Goal: Complete application form: Complete application form

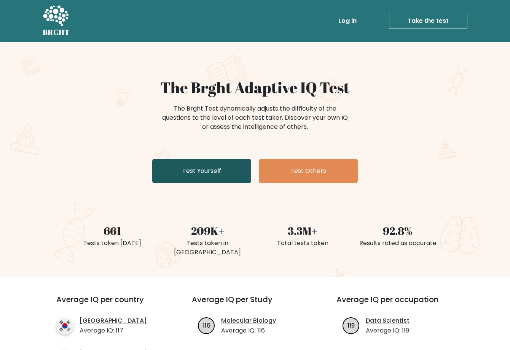
click at [194, 174] on link "Test Yourself" at bounding box center [201, 171] width 99 height 24
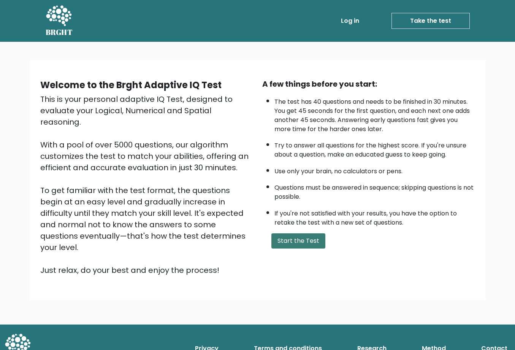
click at [303, 241] on button "Start the Test" at bounding box center [299, 241] width 54 height 15
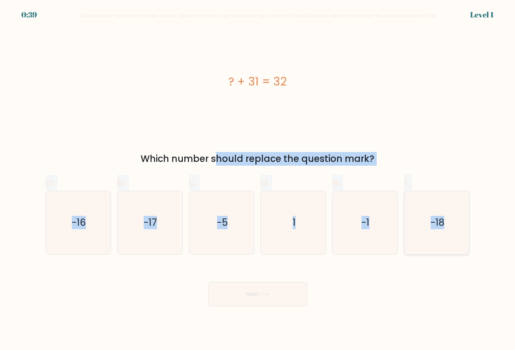
drag, startPoint x: 141, startPoint y: 151, endPoint x: 445, endPoint y: 229, distance: 314.0
click at [445, 229] on form "a. 1" at bounding box center [257, 160] width 515 height 292
copy form "Which number should replace the question mark? a. -16 b. -17 c. -5 d. 1 e. -1 f…"
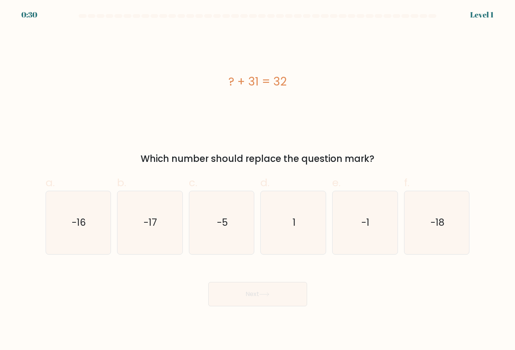
drag, startPoint x: 303, startPoint y: 57, endPoint x: 383, endPoint y: 56, distance: 80.2
click at [304, 57] on div "? + 31 = 32" at bounding box center [258, 81] width 424 height 105
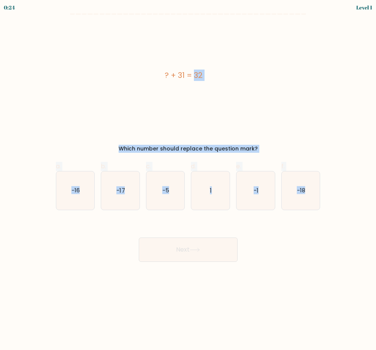
drag, startPoint x: 156, startPoint y: 69, endPoint x: 324, endPoint y: 192, distance: 208.2
click at [324, 192] on form "a. 1" at bounding box center [188, 137] width 376 height 249
copy form "? + 31 = 32 Which number should replace the question mark? a. -16 b. -17 c. -5 …"
click at [205, 197] on icon "1" at bounding box center [210, 191] width 38 height 38
click at [189, 180] on input "d. 1" at bounding box center [188, 177] width 0 height 5
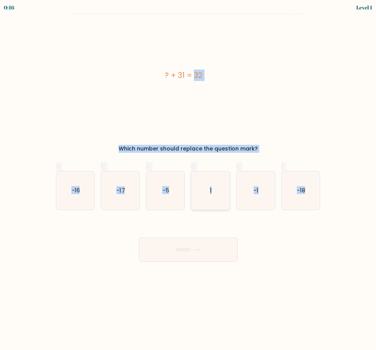
radio input "true"
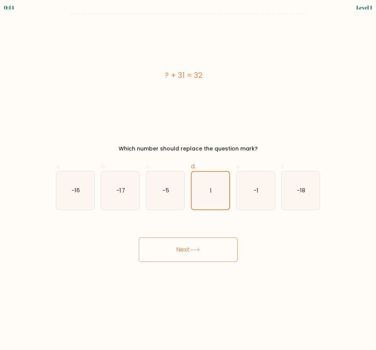
click at [185, 250] on button "Next" at bounding box center [188, 250] width 99 height 24
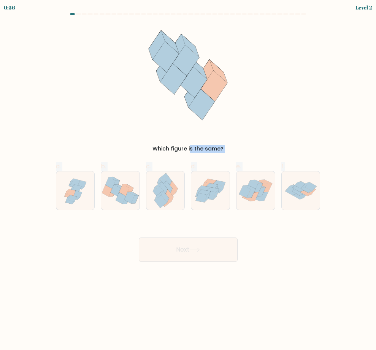
drag, startPoint x: 57, startPoint y: 25, endPoint x: 335, endPoint y: 168, distance: 312.3
click at [335, 168] on form at bounding box center [188, 137] width 376 height 249
click at [269, 89] on div "Which figure is the same?" at bounding box center [188, 88] width 274 height 129
drag, startPoint x: 137, startPoint y: 40, endPoint x: 352, endPoint y: 158, distance: 244.9
click at [352, 158] on form at bounding box center [188, 137] width 376 height 249
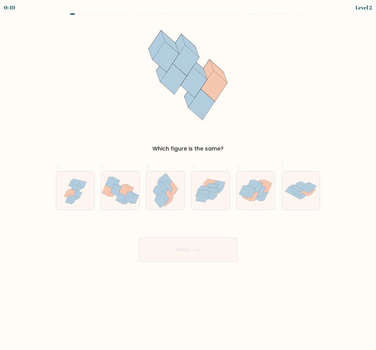
click at [301, 126] on div "Which figure is the same?" at bounding box center [188, 88] width 274 height 129
click at [267, 114] on div "Which figure is the same?" at bounding box center [188, 88] width 274 height 129
click at [163, 190] on icon at bounding box center [164, 188] width 8 height 12
click at [188, 180] on input "c." at bounding box center [188, 177] width 0 height 5
radio input "true"
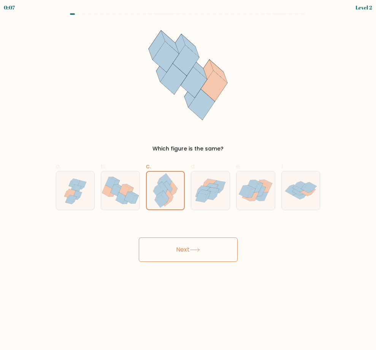
click at [187, 248] on button "Next" at bounding box center [188, 250] width 99 height 24
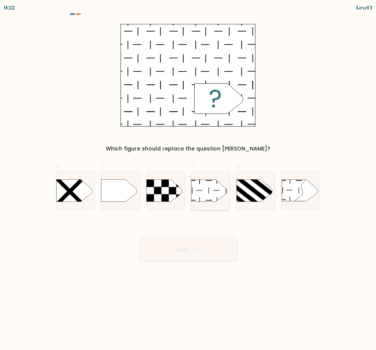
click at [207, 185] on icon at bounding box center [210, 191] width 36 height 22
click at [189, 180] on input "d." at bounding box center [188, 177] width 0 height 5
radio input "true"
click at [190, 252] on button "Next" at bounding box center [188, 250] width 99 height 24
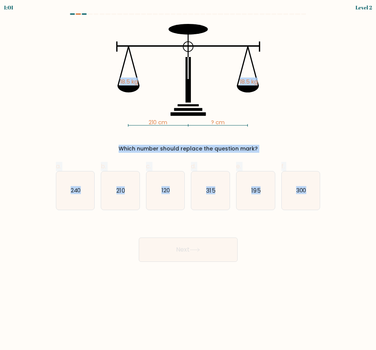
drag, startPoint x: 65, startPoint y: 22, endPoint x: 321, endPoint y: 216, distance: 320.8
click at [321, 216] on form at bounding box center [188, 137] width 376 height 249
copy form "18.5 kg 18.5 kg Which number should replace the question mark? a. 240 b. 210 c.…"
click at [111, 191] on icon "210" at bounding box center [120, 191] width 38 height 38
click at [188, 180] on input "b. 210" at bounding box center [188, 177] width 0 height 5
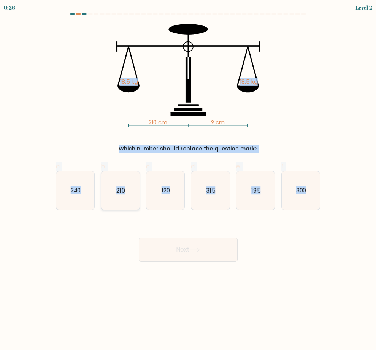
radio input "true"
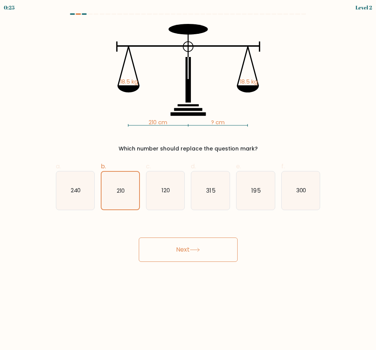
click at [180, 249] on button "Next" at bounding box center [188, 250] width 99 height 24
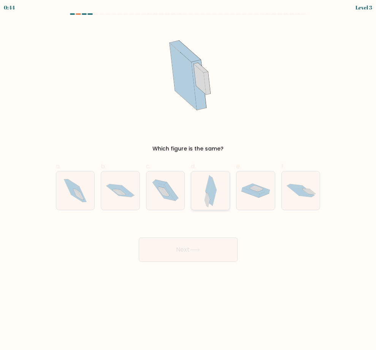
drag, startPoint x: 208, startPoint y: 192, endPoint x: 208, endPoint y: 196, distance: 4.2
click at [208, 195] on icon at bounding box center [211, 191] width 12 height 38
click at [189, 180] on input "d." at bounding box center [188, 177] width 0 height 5
radio input "true"
click at [189, 251] on button "Next" at bounding box center [188, 250] width 99 height 24
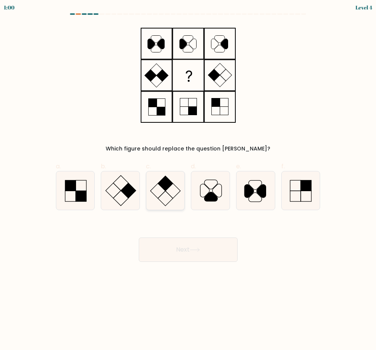
click at [153, 190] on icon at bounding box center [165, 191] width 38 height 38
click at [188, 180] on input "c." at bounding box center [188, 177] width 0 height 5
radio input "true"
drag, startPoint x: 178, startPoint y: 248, endPoint x: 215, endPoint y: 244, distance: 37.5
click at [178, 248] on button "Next" at bounding box center [188, 250] width 99 height 24
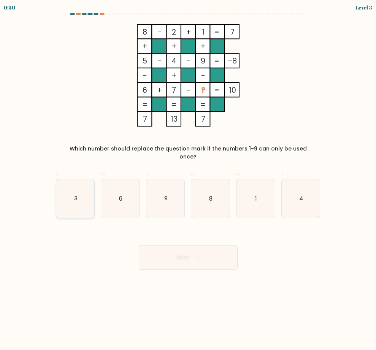
click at [68, 187] on icon "3" at bounding box center [75, 199] width 38 height 38
click at [188, 180] on input "a. 3" at bounding box center [188, 177] width 0 height 5
radio input "true"
click at [199, 256] on icon at bounding box center [195, 258] width 10 height 4
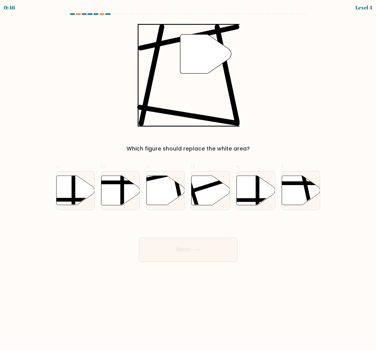
click at [195, 67] on icon at bounding box center [205, 54] width 51 height 39
click at [205, 185] on icon at bounding box center [211, 190] width 38 height 29
click at [189, 180] on input "d." at bounding box center [188, 177] width 0 height 5
radio input "true"
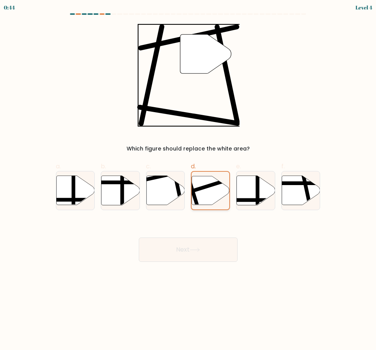
click at [205, 185] on icon at bounding box center [211, 190] width 38 height 29
click at [189, 180] on input "d." at bounding box center [188, 177] width 0 height 5
drag, startPoint x: 195, startPoint y: 249, endPoint x: 203, endPoint y: 250, distance: 8.0
click at [195, 249] on icon at bounding box center [195, 250] width 10 height 4
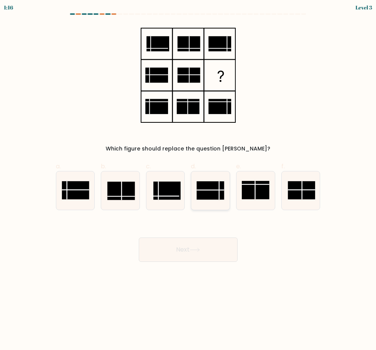
click at [196, 187] on icon at bounding box center [210, 191] width 38 height 38
click at [189, 180] on input "d." at bounding box center [188, 177] width 0 height 5
radio input "true"
click at [208, 255] on button "Next" at bounding box center [188, 250] width 99 height 24
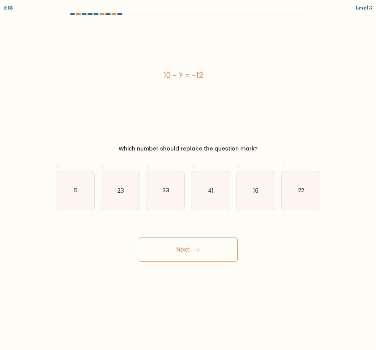
click at [197, 246] on button "Next" at bounding box center [188, 250] width 99 height 24
click at [110, 227] on div "Next" at bounding box center [188, 240] width 274 height 43
click at [298, 193] on icon "22" at bounding box center [301, 191] width 38 height 38
click at [189, 180] on input "f. 22" at bounding box center [188, 177] width 0 height 5
radio input "true"
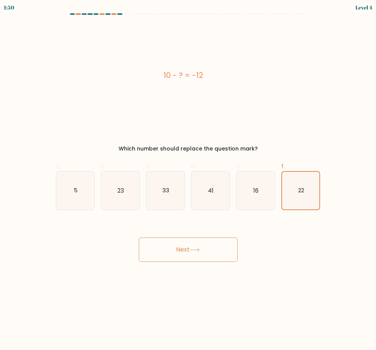
click at [187, 242] on button "Next" at bounding box center [188, 250] width 99 height 24
click at [189, 241] on button "Next" at bounding box center [188, 250] width 99 height 24
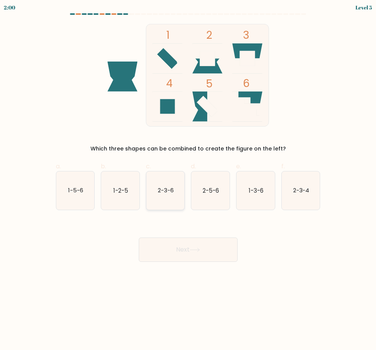
drag, startPoint x: 153, startPoint y: 188, endPoint x: 153, endPoint y: 196, distance: 8.0
click at [153, 188] on icon "2-3-6" at bounding box center [165, 191] width 38 height 38
click at [188, 180] on input "c. 2-3-6" at bounding box center [188, 177] width 0 height 5
radio input "true"
click at [180, 249] on button "Next" at bounding box center [188, 250] width 99 height 24
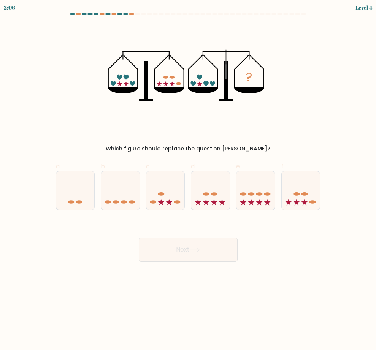
click at [69, 243] on div "Next" at bounding box center [188, 240] width 274 height 43
click at [246, 187] on icon at bounding box center [256, 191] width 38 height 32
click at [189, 180] on input "e." at bounding box center [188, 177] width 0 height 5
radio input "true"
click at [246, 187] on icon at bounding box center [256, 190] width 38 height 31
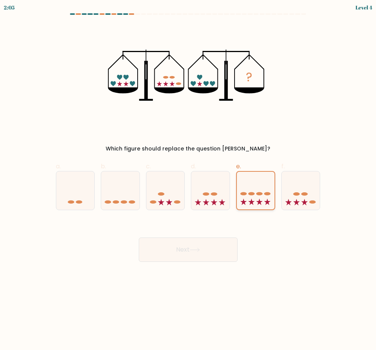
click at [189, 180] on input "e." at bounding box center [188, 177] width 0 height 5
click at [187, 245] on button "Next" at bounding box center [188, 250] width 99 height 24
click at [196, 245] on button "Next" at bounding box center [188, 250] width 99 height 24
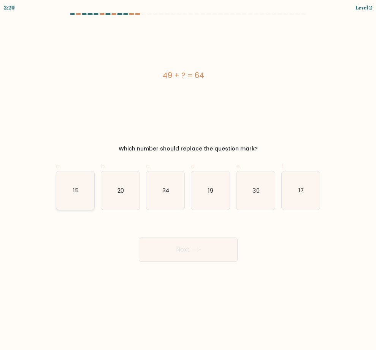
click at [80, 181] on icon "15" at bounding box center [75, 191] width 38 height 38
click at [188, 180] on input "a. 15" at bounding box center [188, 177] width 0 height 5
radio input "true"
click at [80, 181] on icon "15" at bounding box center [76, 191] width 38 height 38
click at [188, 180] on input "a. 15" at bounding box center [188, 177] width 0 height 5
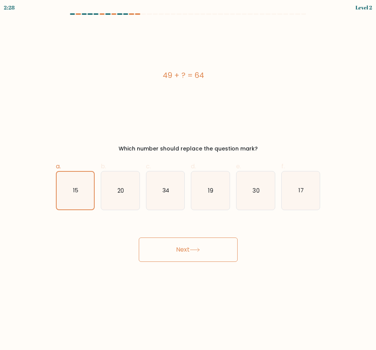
click at [183, 243] on button "Next" at bounding box center [188, 250] width 99 height 24
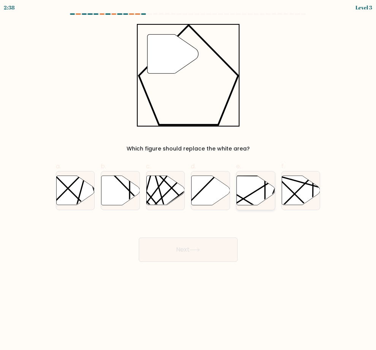
click at [255, 189] on icon at bounding box center [256, 190] width 38 height 29
click at [189, 180] on input "e." at bounding box center [188, 177] width 0 height 5
radio input "true"
click at [194, 249] on icon at bounding box center [195, 250] width 10 height 4
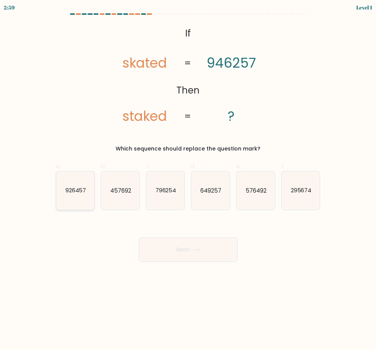
click at [74, 192] on text "926457" at bounding box center [75, 190] width 21 height 8
click at [188, 180] on input "a. 926457" at bounding box center [188, 177] width 0 height 5
radio input "true"
click at [183, 247] on button "Next" at bounding box center [188, 250] width 99 height 24
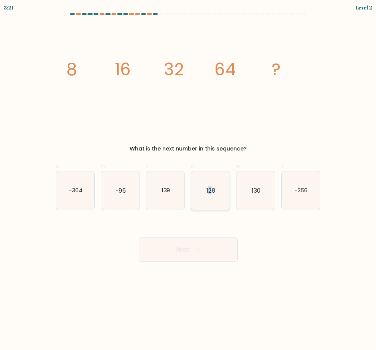
click at [211, 186] on icon "128" at bounding box center [210, 191] width 38 height 38
click at [208, 189] on text "128" at bounding box center [211, 190] width 8 height 8
click at [189, 180] on input "d. 128" at bounding box center [188, 177] width 0 height 5
radio input "true"
click at [192, 253] on button "Next" at bounding box center [188, 250] width 99 height 24
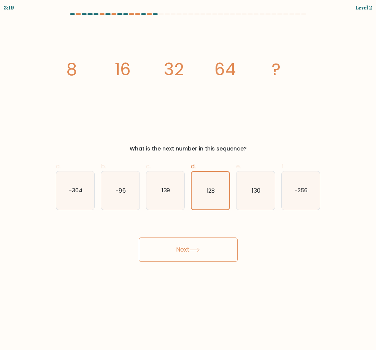
click at [192, 253] on button "Next" at bounding box center [188, 250] width 99 height 24
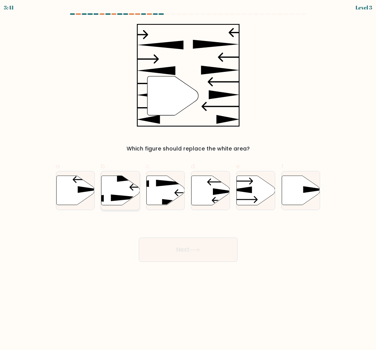
click at [110, 194] on icon at bounding box center [121, 190] width 38 height 29
click at [188, 180] on input "b." at bounding box center [188, 177] width 0 height 5
radio input "true"
click at [181, 251] on button "Next" at bounding box center [188, 250] width 99 height 24
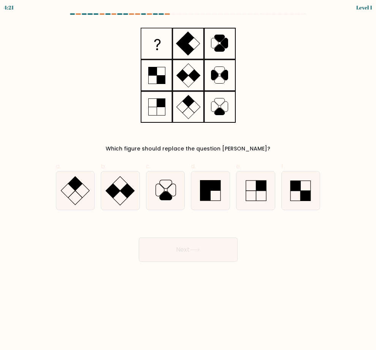
click at [278, 196] on div "f." at bounding box center [300, 186] width 45 height 48
click at [160, 191] on icon at bounding box center [165, 191] width 38 height 38
click at [188, 180] on input "c." at bounding box center [188, 177] width 0 height 5
radio input "true"
click at [180, 253] on button "Next" at bounding box center [188, 250] width 99 height 24
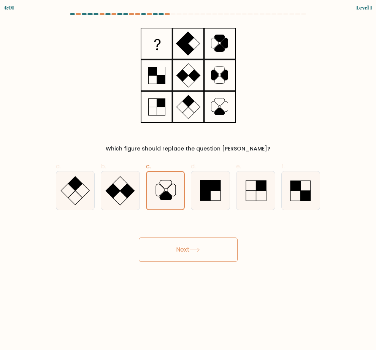
click at [180, 253] on button "Next" at bounding box center [188, 250] width 99 height 24
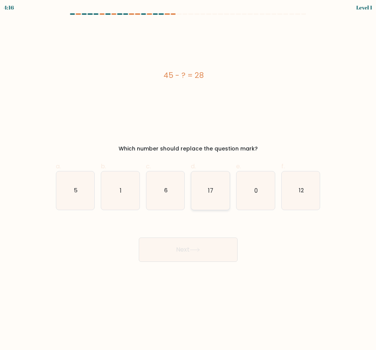
click at [206, 188] on icon "17" at bounding box center [210, 191] width 38 height 38
click at [189, 180] on input "d. 17" at bounding box center [188, 177] width 0 height 5
radio input "true"
click at [206, 188] on icon "17" at bounding box center [211, 191] width 38 height 38
click at [189, 180] on input "d. 17" at bounding box center [188, 177] width 0 height 5
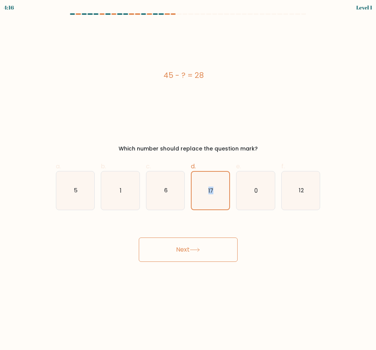
click at [196, 254] on button "Next" at bounding box center [188, 250] width 99 height 24
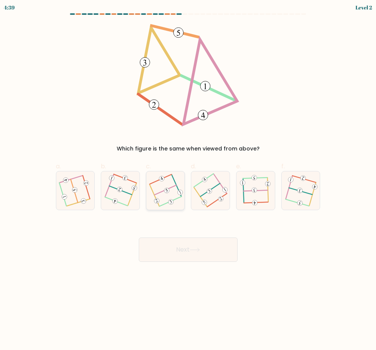
click at [163, 187] on icon at bounding box center [166, 190] width 30 height 31
click at [188, 180] on input "c." at bounding box center [188, 177] width 0 height 5
radio input "true"
click at [163, 187] on icon at bounding box center [166, 191] width 30 height 30
click at [188, 180] on input "c." at bounding box center [188, 177] width 0 height 5
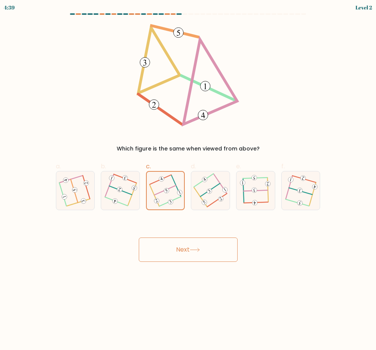
click at [180, 252] on button "Next" at bounding box center [188, 250] width 99 height 24
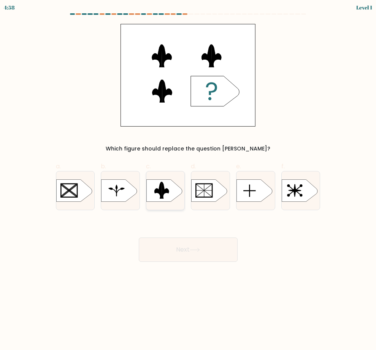
click at [169, 190] on rect at bounding box center [145, 179] width 100 height 76
click at [188, 180] on input "c." at bounding box center [188, 177] width 0 height 5
radio input "true"
click at [169, 190] on rect at bounding box center [145, 179] width 98 height 74
click at [188, 180] on input "c." at bounding box center [188, 177] width 0 height 5
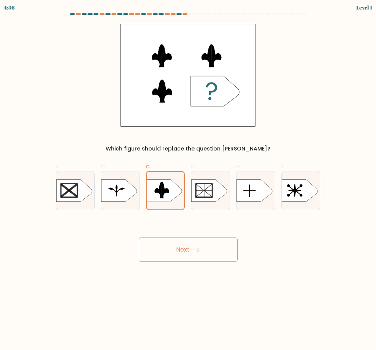
click at [191, 248] on button "Next" at bounding box center [188, 250] width 99 height 24
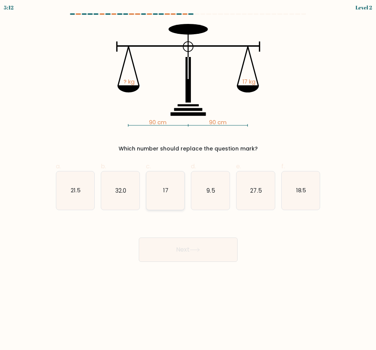
click at [173, 192] on icon "17" at bounding box center [165, 191] width 38 height 38
click at [188, 180] on input "c. 17" at bounding box center [188, 177] width 0 height 5
radio input "true"
click at [173, 192] on icon "17" at bounding box center [166, 191] width 38 height 38
click at [188, 180] on input "c. 17" at bounding box center [188, 177] width 0 height 5
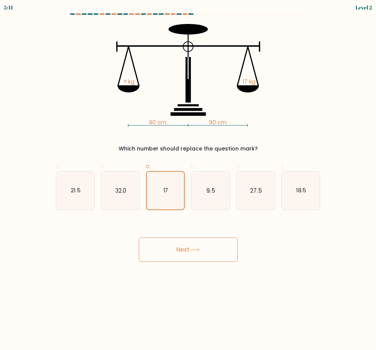
click at [192, 250] on icon at bounding box center [195, 250] width 10 height 4
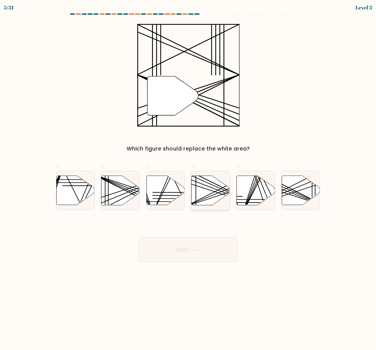
click at [204, 190] on icon at bounding box center [211, 190] width 38 height 29
click at [189, 180] on input "d." at bounding box center [188, 177] width 0 height 5
radio input "true"
click at [180, 244] on button "Next" at bounding box center [188, 250] width 99 height 24
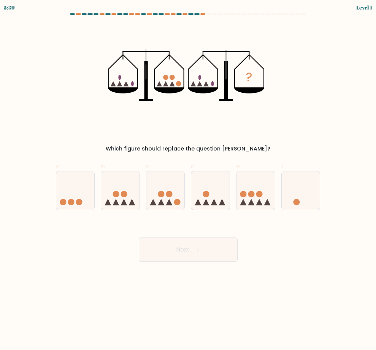
drag, startPoint x: 292, startPoint y: 193, endPoint x: 246, endPoint y: 216, distance: 51.7
click at [291, 195] on icon at bounding box center [301, 191] width 38 height 32
click at [189, 180] on input "f." at bounding box center [188, 177] width 0 height 5
radio input "true"
click at [194, 247] on button "Next" at bounding box center [188, 250] width 99 height 24
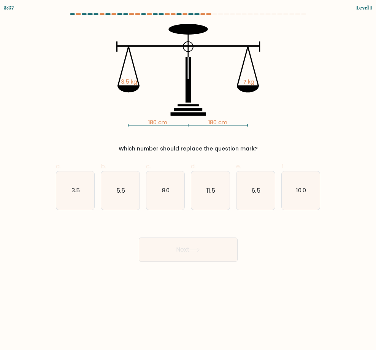
click at [198, 254] on button "Next" at bounding box center [188, 250] width 99 height 24
click at [297, 226] on div "Next" at bounding box center [188, 240] width 274 height 43
drag, startPoint x: 79, startPoint y: 191, endPoint x: 90, endPoint y: 193, distance: 11.0
click at [79, 191] on text "3.5" at bounding box center [75, 190] width 8 height 8
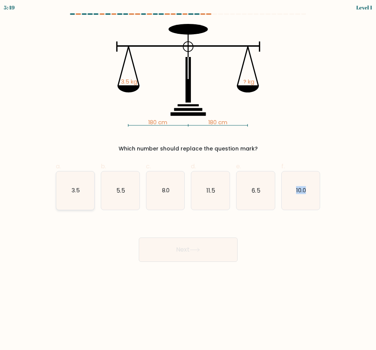
click at [188, 180] on input "a. 3.5" at bounding box center [188, 177] width 0 height 5
radio input "true"
click at [191, 249] on button "Next" at bounding box center [188, 250] width 99 height 24
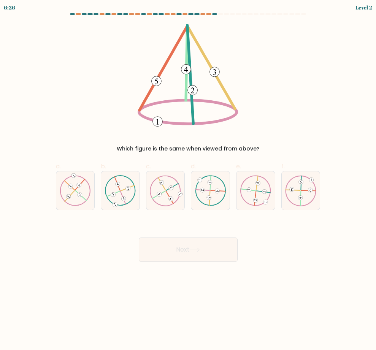
click at [347, 178] on form at bounding box center [188, 137] width 376 height 249
click at [239, 190] on div at bounding box center [255, 190] width 39 height 39
click at [189, 180] on input "e." at bounding box center [188, 177] width 0 height 5
radio input "true"
drag, startPoint x: 198, startPoint y: 241, endPoint x: 208, endPoint y: 242, distance: 10.0
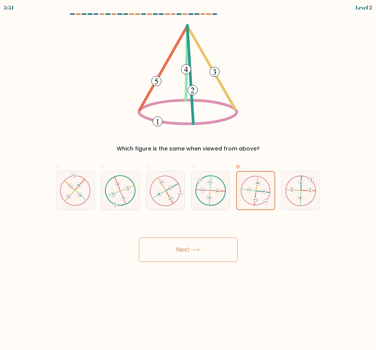
click at [199, 241] on button "Next" at bounding box center [188, 250] width 99 height 24
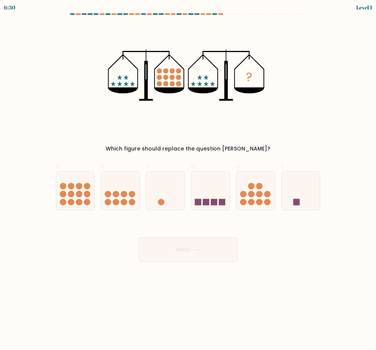
drag, startPoint x: 308, startPoint y: 146, endPoint x: 309, endPoint y: 151, distance: 5.8
click at [309, 151] on div "Which figure should replace the question mark?" at bounding box center [188, 149] width 256 height 8
click at [76, 191] on icon at bounding box center [75, 191] width 38 height 32
click at [188, 180] on input "a." at bounding box center [188, 177] width 0 height 5
radio input "true"
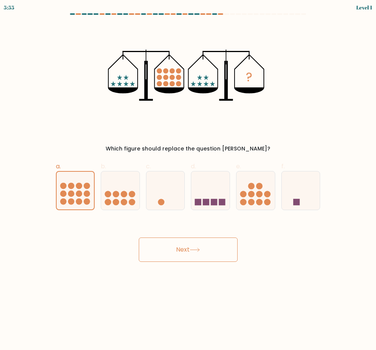
click at [197, 256] on button "Next" at bounding box center [188, 250] width 99 height 24
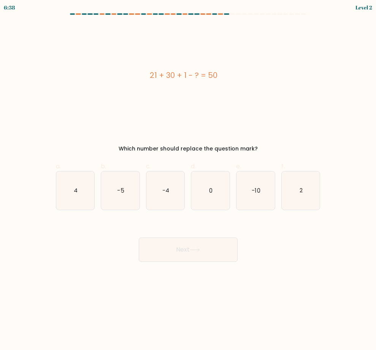
click at [195, 248] on icon at bounding box center [195, 250] width 10 height 4
click at [208, 177] on icon "0" at bounding box center [210, 191] width 38 height 38
click at [189, 177] on input "d. 0" at bounding box center [188, 177] width 0 height 5
radio input "true"
click at [201, 242] on button "Next" at bounding box center [188, 250] width 99 height 24
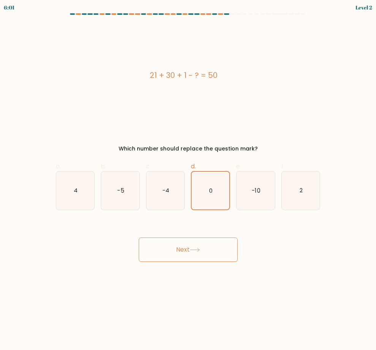
click at [201, 242] on button "Next" at bounding box center [188, 250] width 99 height 24
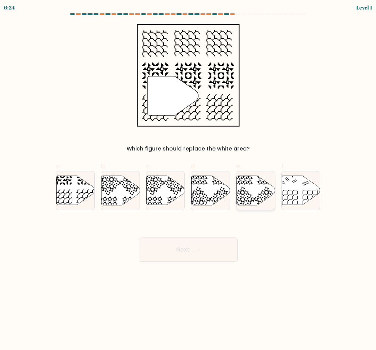
drag, startPoint x: 253, startPoint y: 183, endPoint x: 248, endPoint y: 184, distance: 4.9
click at [252, 183] on icon at bounding box center [256, 190] width 38 height 29
click at [189, 180] on input "e." at bounding box center [188, 177] width 0 height 5
radio input "true"
drag, startPoint x: 183, startPoint y: 248, endPoint x: 191, endPoint y: 245, distance: 7.9
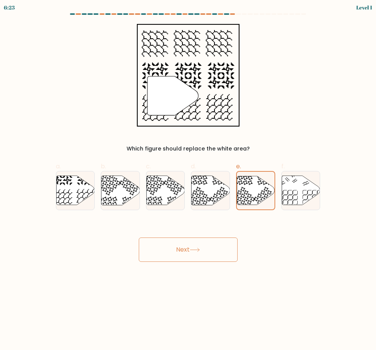
click at [184, 246] on button "Next" at bounding box center [188, 250] width 99 height 24
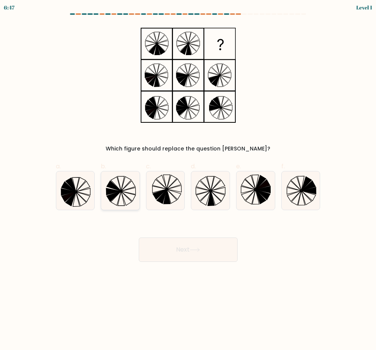
click at [117, 186] on icon at bounding box center [116, 184] width 10 height 14
click at [188, 180] on input "b." at bounding box center [188, 177] width 0 height 5
radio input "true"
click at [191, 248] on button "Next" at bounding box center [188, 250] width 99 height 24
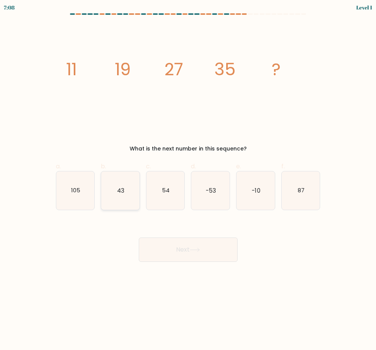
click at [120, 187] on text "43" at bounding box center [120, 190] width 7 height 8
click at [188, 180] on input "b. 43" at bounding box center [188, 177] width 0 height 5
radio input "true"
click at [188, 253] on button "Next" at bounding box center [188, 250] width 99 height 24
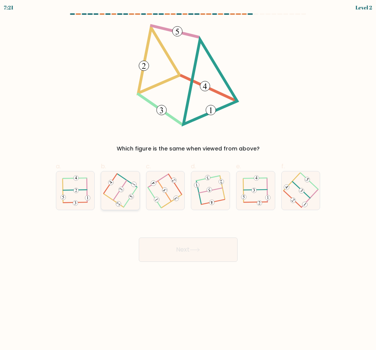
drag, startPoint x: 111, startPoint y: 186, endPoint x: 115, endPoint y: 188, distance: 4.3
click at [111, 186] on icon at bounding box center [120, 190] width 30 height 31
click at [188, 180] on input "b." at bounding box center [188, 177] width 0 height 5
radio input "true"
click at [112, 186] on icon at bounding box center [120, 191] width 30 height 30
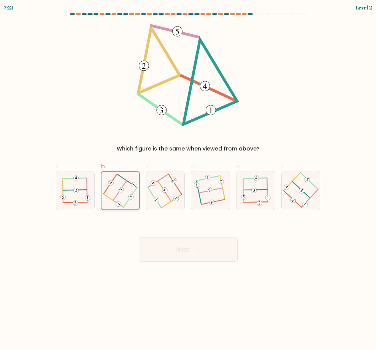
click at [188, 180] on input "b." at bounding box center [188, 177] width 0 height 5
click at [192, 253] on button "Next" at bounding box center [188, 250] width 99 height 24
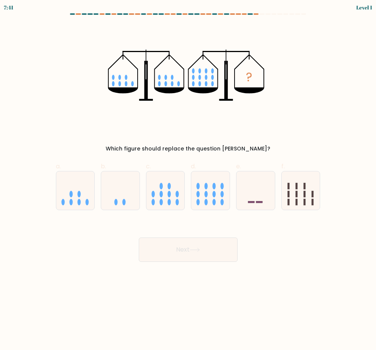
drag, startPoint x: 209, startPoint y: 186, endPoint x: 194, endPoint y: 236, distance: 52.3
click at [209, 187] on icon at bounding box center [210, 191] width 38 height 32
click at [189, 180] on input "d." at bounding box center [188, 177] width 0 height 5
radio input "true"
click at [186, 251] on button "Next" at bounding box center [188, 250] width 99 height 24
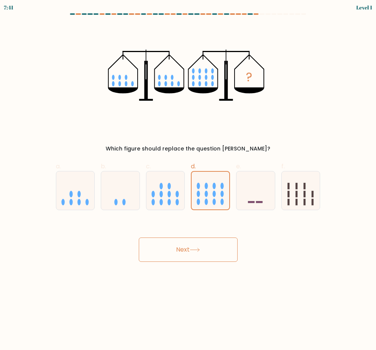
click at [187, 251] on button "Next" at bounding box center [188, 250] width 99 height 24
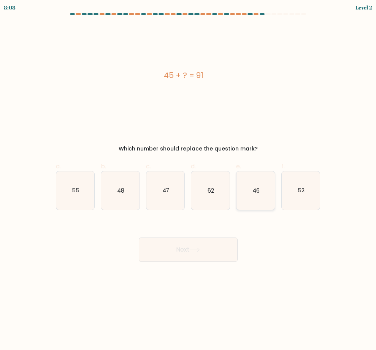
click at [251, 191] on icon "46" at bounding box center [256, 191] width 38 height 38
click at [189, 180] on input "e. 46" at bounding box center [188, 177] width 0 height 5
radio input "true"
click at [189, 248] on button "Next" at bounding box center [188, 250] width 99 height 24
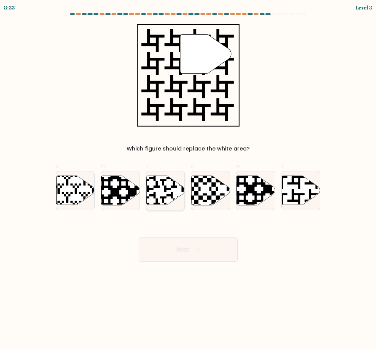
click at [152, 178] on icon at bounding box center [178, 175] width 70 height 70
click at [188, 178] on input "c." at bounding box center [188, 177] width 0 height 5
radio input "true"
drag, startPoint x: 171, startPoint y: 251, endPoint x: 208, endPoint y: 251, distance: 36.9
click at [171, 251] on button "Next" at bounding box center [188, 250] width 99 height 24
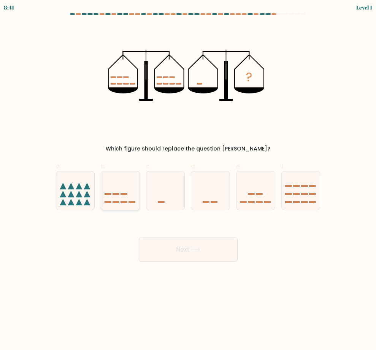
click at [105, 186] on icon at bounding box center [120, 191] width 38 height 32
click at [188, 180] on input "b." at bounding box center [188, 177] width 0 height 5
radio input "true"
click at [105, 186] on icon at bounding box center [121, 190] width 38 height 31
click at [188, 180] on input "b." at bounding box center [188, 177] width 0 height 5
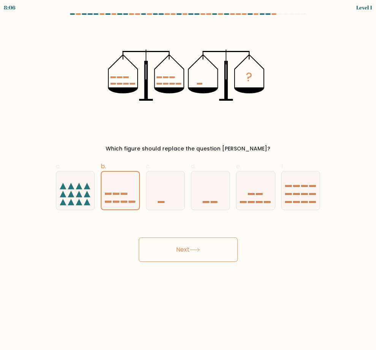
click at [196, 253] on button "Next" at bounding box center [188, 250] width 99 height 24
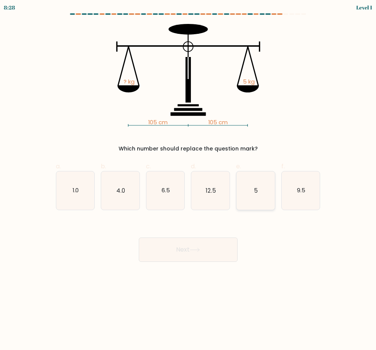
click at [244, 190] on icon "5" at bounding box center [256, 191] width 38 height 38
click at [189, 180] on input "e. 5" at bounding box center [188, 177] width 0 height 5
radio input "true"
click at [195, 248] on icon at bounding box center [195, 250] width 10 height 4
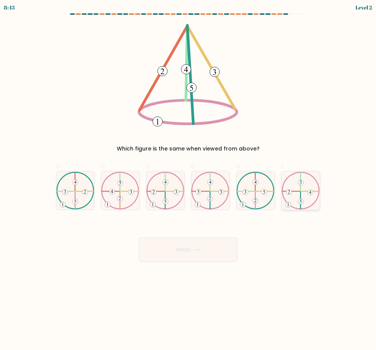
click at [304, 191] on icon at bounding box center [301, 191] width 38 height 38
click at [189, 180] on input "f." at bounding box center [188, 177] width 0 height 5
radio input "true"
click at [182, 246] on button "Next" at bounding box center [188, 250] width 99 height 24
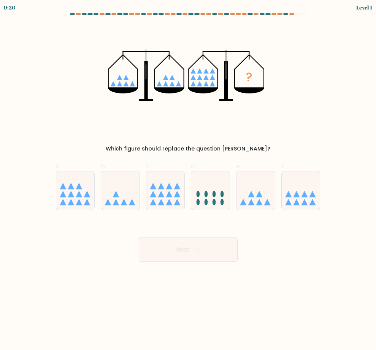
click at [184, 254] on button "Next" at bounding box center [188, 250] width 99 height 24
click at [288, 191] on icon at bounding box center [301, 191] width 38 height 32
click at [189, 180] on input "f." at bounding box center [188, 177] width 0 height 5
radio input "true"
click at [304, 249] on div "Next" at bounding box center [188, 240] width 274 height 43
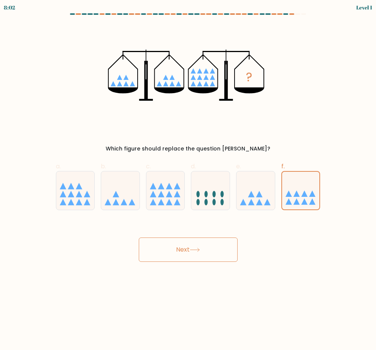
click at [184, 246] on button "Next" at bounding box center [188, 250] width 99 height 24
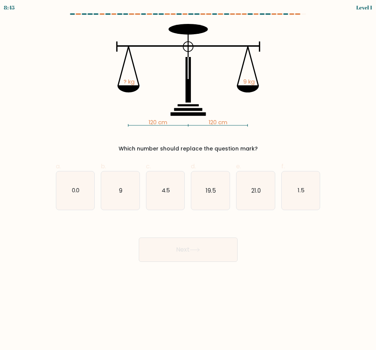
click at [188, 248] on button "Next" at bounding box center [188, 250] width 99 height 24
click at [293, 114] on icon "120 cm 120 cm ? kg 9 kg" at bounding box center [188, 75] width 256 height 103
click at [160, 196] on icon "4.5" at bounding box center [165, 191] width 38 height 38
click at [188, 180] on input "c. 4.5" at bounding box center [188, 177] width 0 height 5
radio input "true"
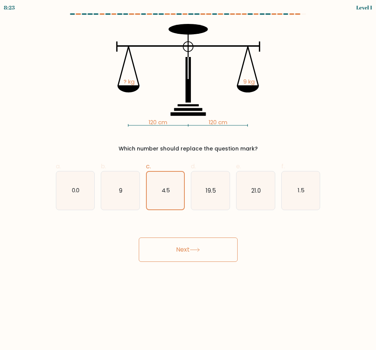
click at [186, 252] on button "Next" at bounding box center [188, 250] width 99 height 24
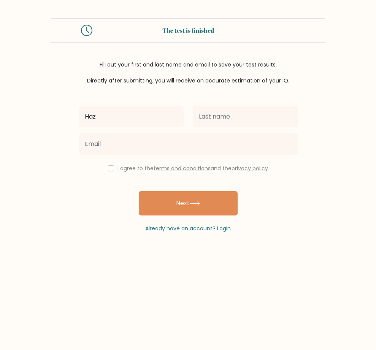
type input "[PERSON_NAME]"
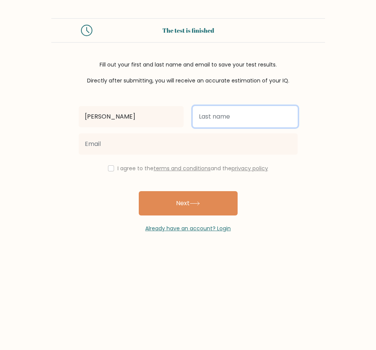
click at [210, 113] on input "text" at bounding box center [245, 116] width 105 height 21
type input "Colocado"
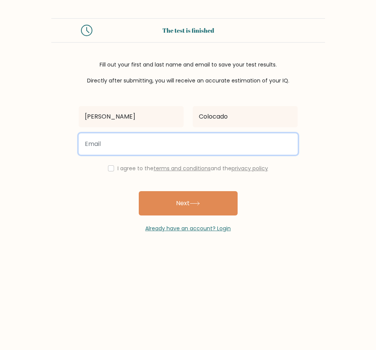
click at [83, 148] on input "email" at bounding box center [188, 143] width 219 height 21
type input "hazellecolocado1226@gmail.com"
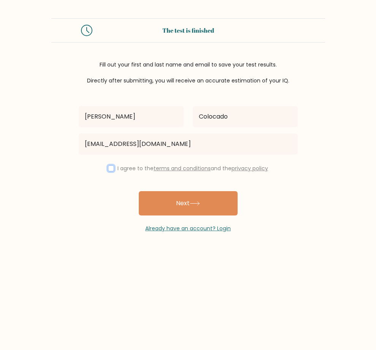
click at [108, 167] on input "checkbox" at bounding box center [111, 168] width 6 height 6
checkbox input "true"
click at [201, 210] on button "Next" at bounding box center [188, 203] width 99 height 24
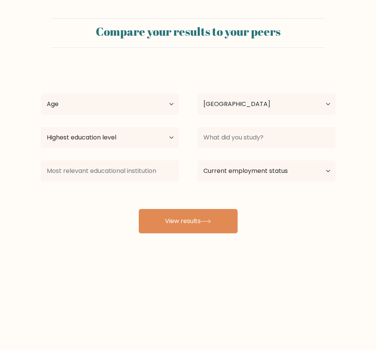
select select "PH"
click at [158, 103] on select "Age Under 18 years old 18-24 years old 25-34 years old 35-44 years old 45-54 ye…" at bounding box center [110, 104] width 138 height 21
select select "25_34"
click at [41, 94] on select "Age Under 18 years old 18-24 years old 25-34 years old 35-44 years old 45-54 ye…" at bounding box center [110, 104] width 138 height 21
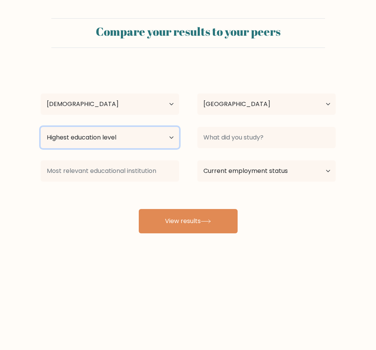
click at [168, 139] on select "Highest education level No schooling Primary Lower Secondary Upper Secondary Oc…" at bounding box center [110, 137] width 138 height 21
select select "occupation_specific"
click at [41, 127] on select "Highest education level No schooling Primary Lower Secondary Upper Secondary Oc…" at bounding box center [110, 137] width 138 height 21
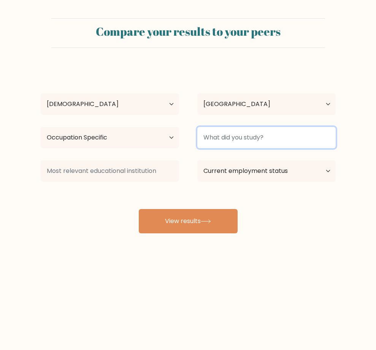
click at [264, 136] on input at bounding box center [266, 137] width 138 height 21
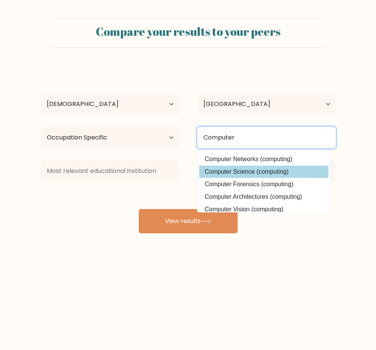
type input "Computer"
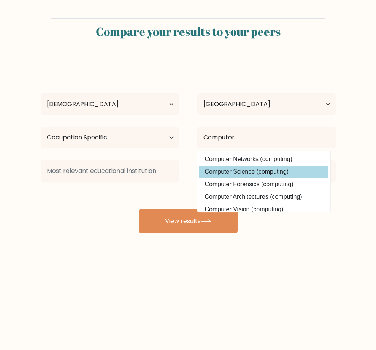
click at [242, 173] on div "Hazelle Colocado Age Under 18 years old 18-24 years old 25-34 years old 35-44 y…" at bounding box center [188, 149] width 304 height 167
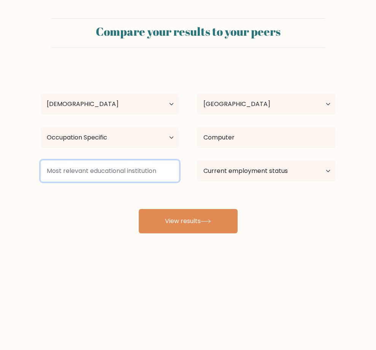
click at [88, 169] on input at bounding box center [110, 170] width 138 height 21
type input "AISAT"
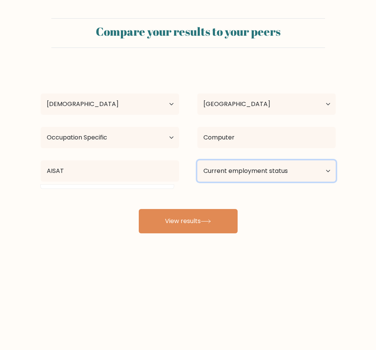
click at [236, 173] on select "Current employment status Employed Student Retired Other / prefer not to answer" at bounding box center [266, 170] width 138 height 21
select select "other"
click at [197, 160] on select "Current employment status Employed Student Retired Other / prefer not to answer" at bounding box center [266, 170] width 138 height 21
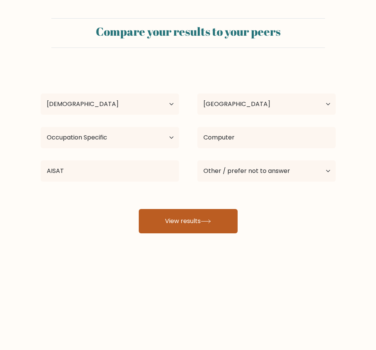
click at [200, 222] on button "View results" at bounding box center [188, 221] width 99 height 24
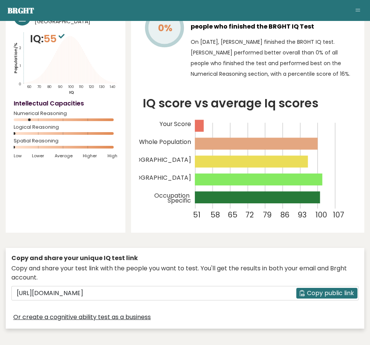
scroll to position [114, 0]
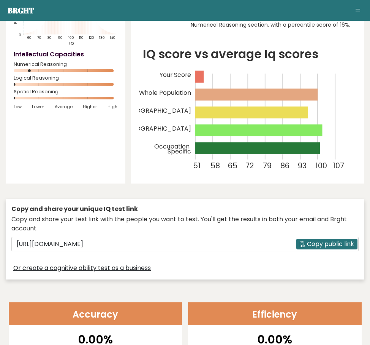
click at [327, 243] on span "Copy public link" at bounding box center [330, 243] width 47 height 9
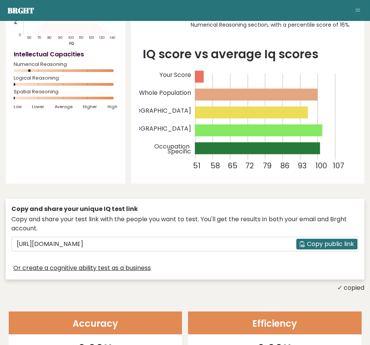
click at [331, 245] on span "Copy public link" at bounding box center [330, 243] width 47 height 9
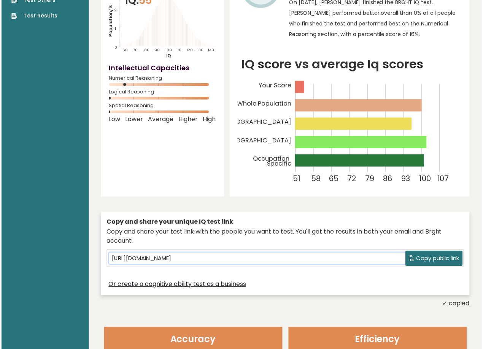
scroll to position [86, 0]
